Goal: Task Accomplishment & Management: Manage account settings

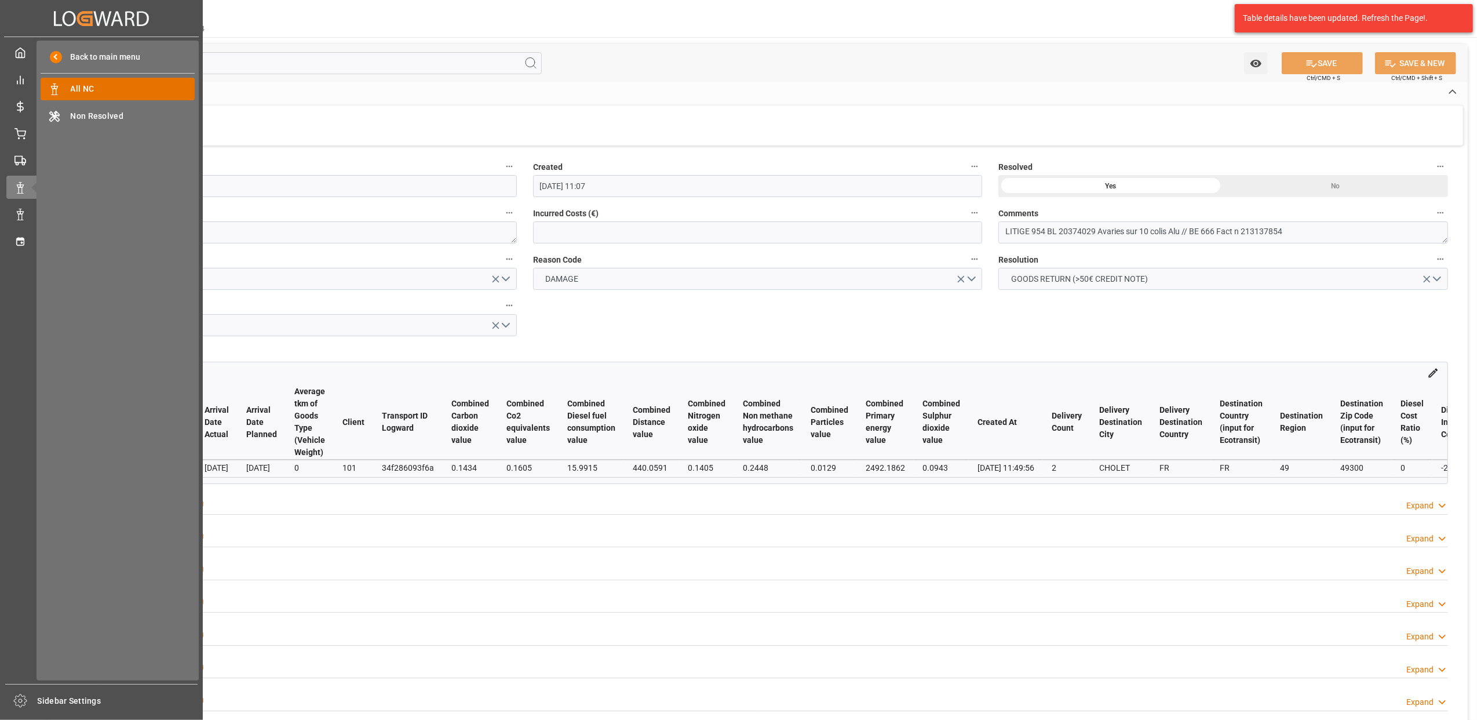
click at [115, 94] on span "All NC" at bounding box center [133, 89] width 125 height 12
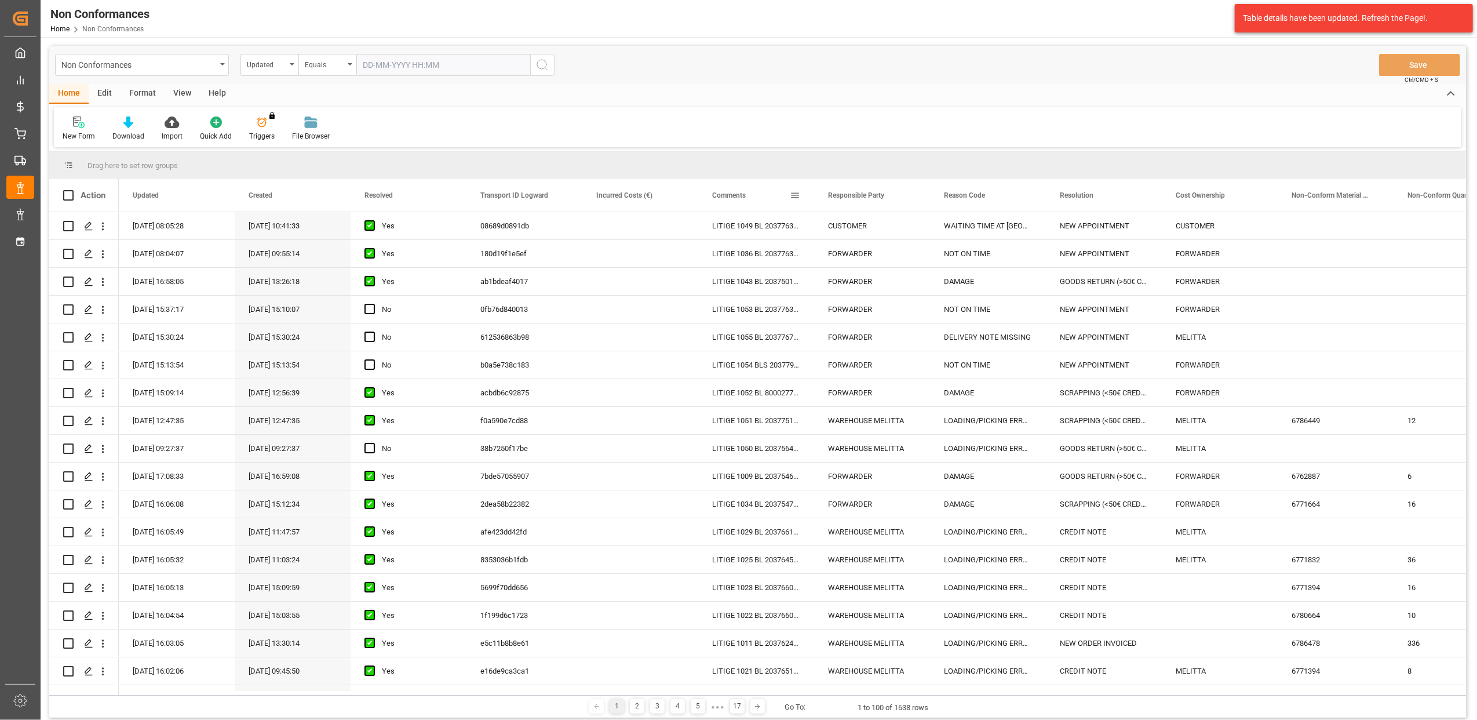
click at [796, 197] on span at bounding box center [795, 195] width 10 height 10
click at [849, 192] on span "filter" at bounding box center [849, 197] width 10 height 10
click at [898, 225] on span "Filtering operator" at bounding box center [899, 229] width 10 height 10
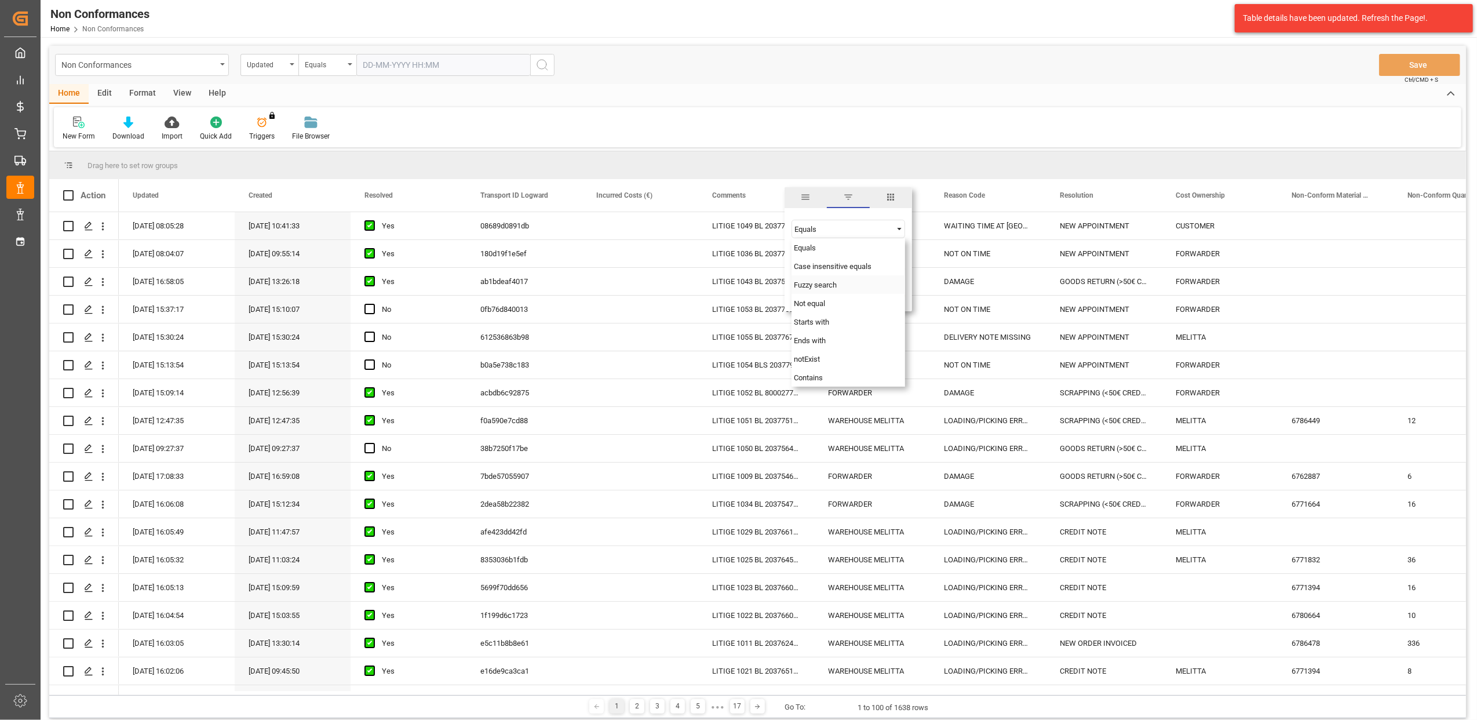
click at [838, 286] on div "Fuzzy search" at bounding box center [848, 284] width 114 height 19
click at [832, 260] on input "Filter Value" at bounding box center [848, 257] width 114 height 23
type input "20373079"
click at [863, 293] on button "Apply" at bounding box center [862, 294] width 21 height 12
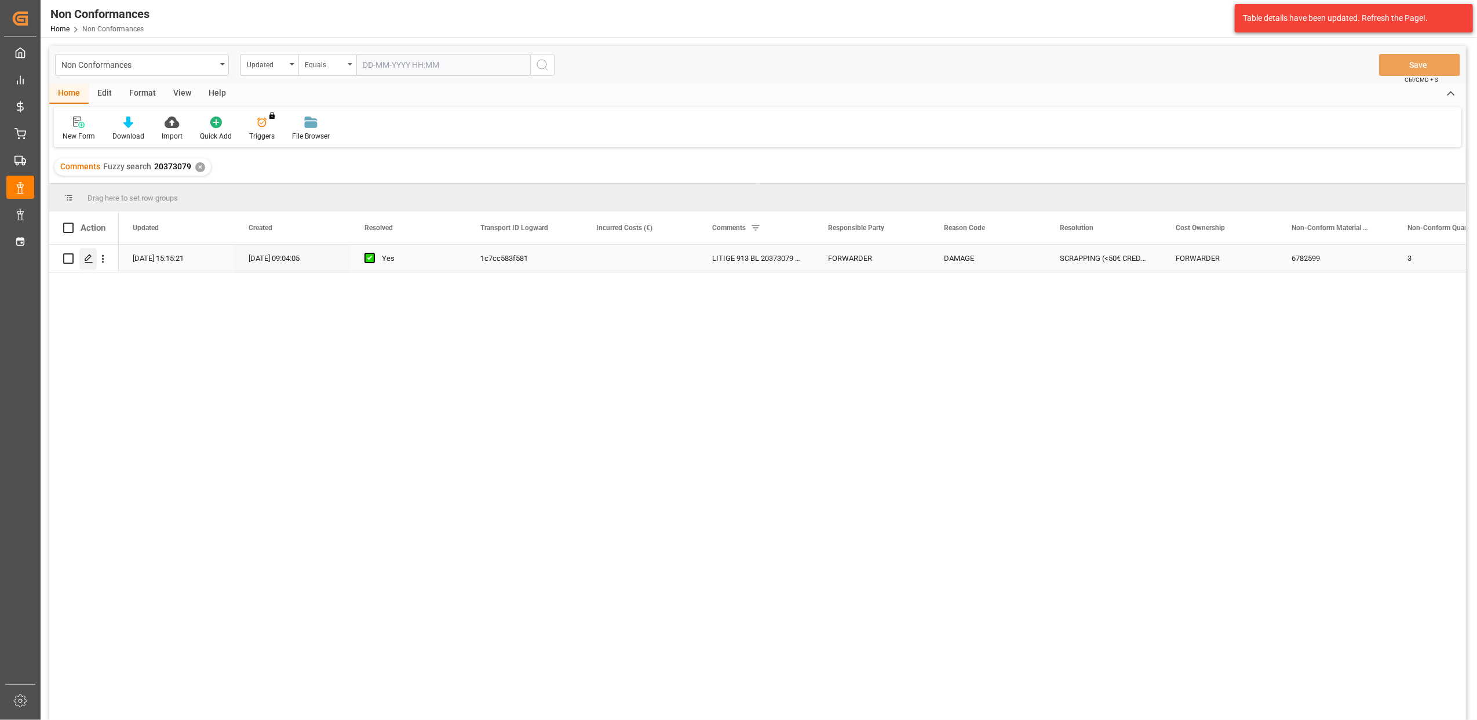
click at [90, 261] on icon "Press SPACE to select this row." at bounding box center [88, 258] width 9 height 9
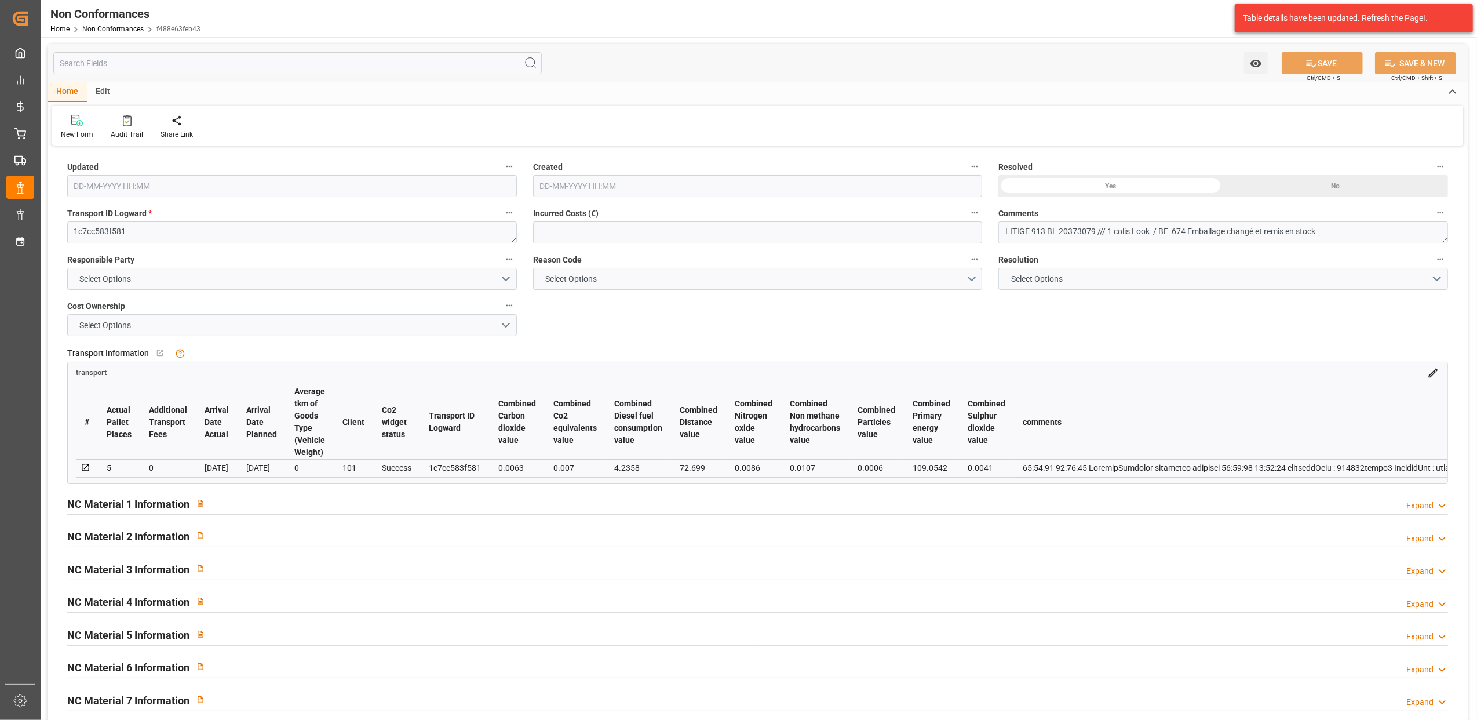
type input "[DATE] 13:15"
type input "[DATE] 07:04"
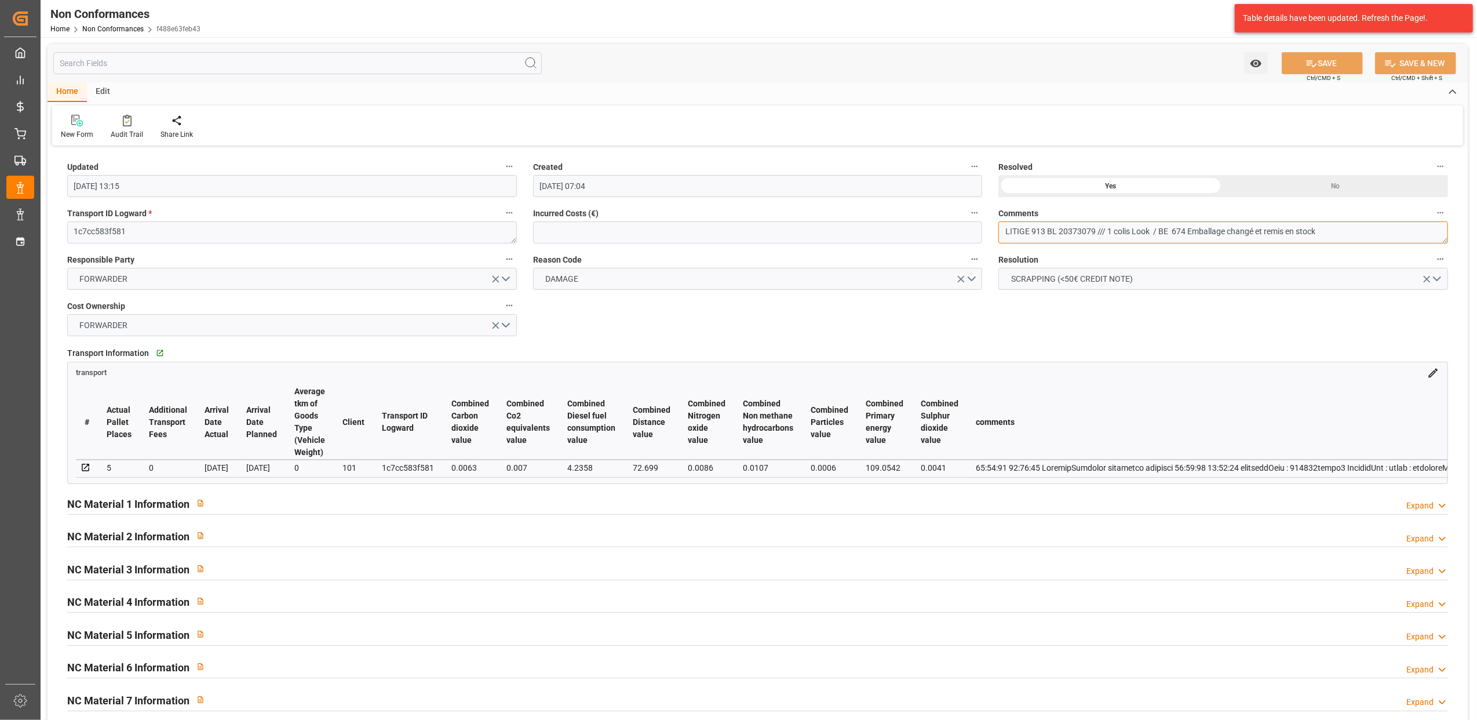
drag, startPoint x: 1362, startPoint y: 232, endPoint x: 1048, endPoint y: 239, distance: 314.1
click at [1048, 239] on textarea "LITIGE 913 BL 20373079 /// 1 colis Look / BE 674 Emballage changé et remis en s…" at bounding box center [1223, 232] width 450 height 22
click at [1394, 115] on div "New Form Audit Trail Share Link" at bounding box center [757, 125] width 1411 height 40
click at [1071, 22] on div "Non Conformances Home Non Conformances f488e63feb43 Melitta Europa GmbH & Co. K…" at bounding box center [754, 18] width 1445 height 37
